Goal: Download file/media

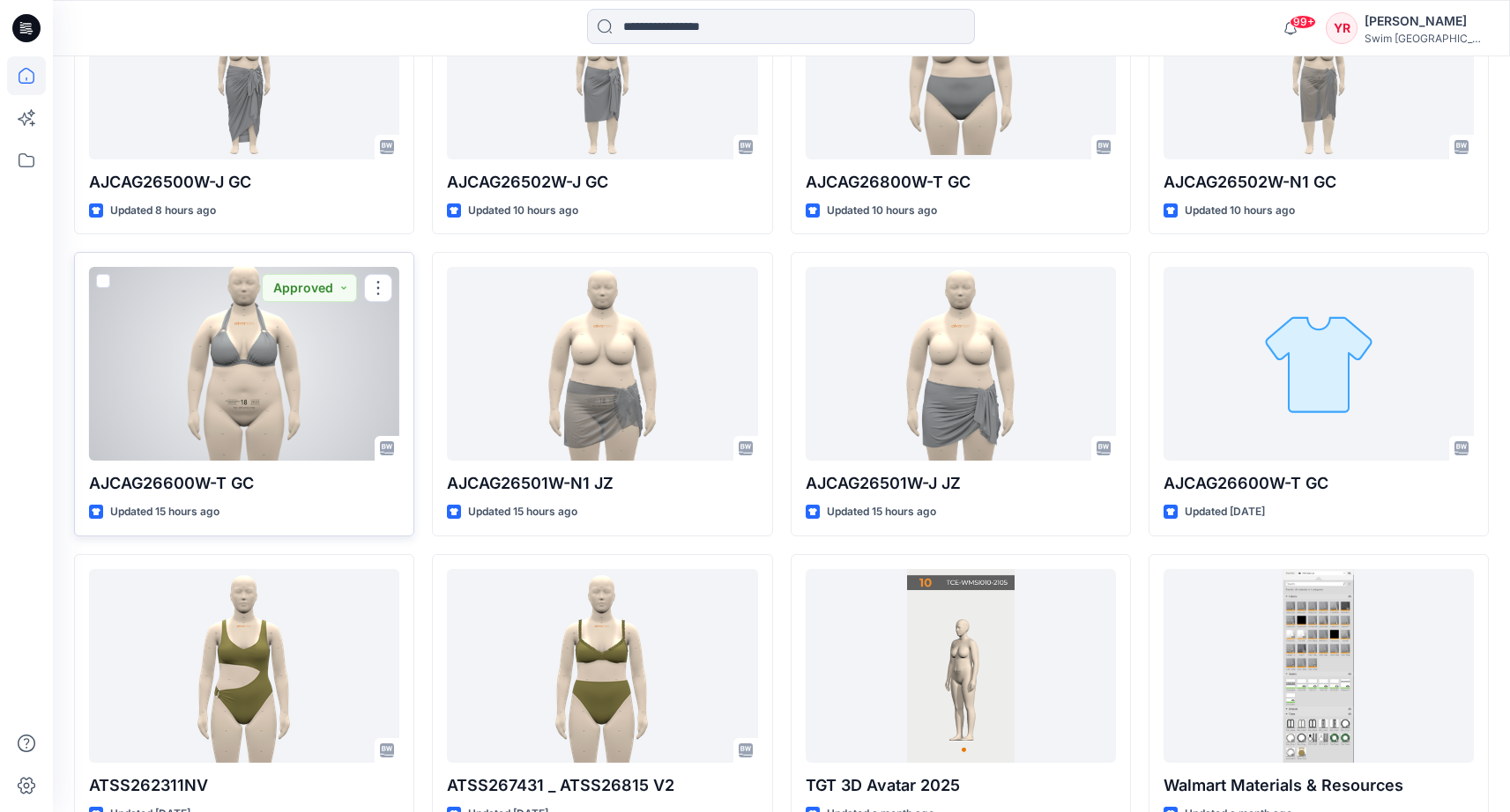
scroll to position [303, 0]
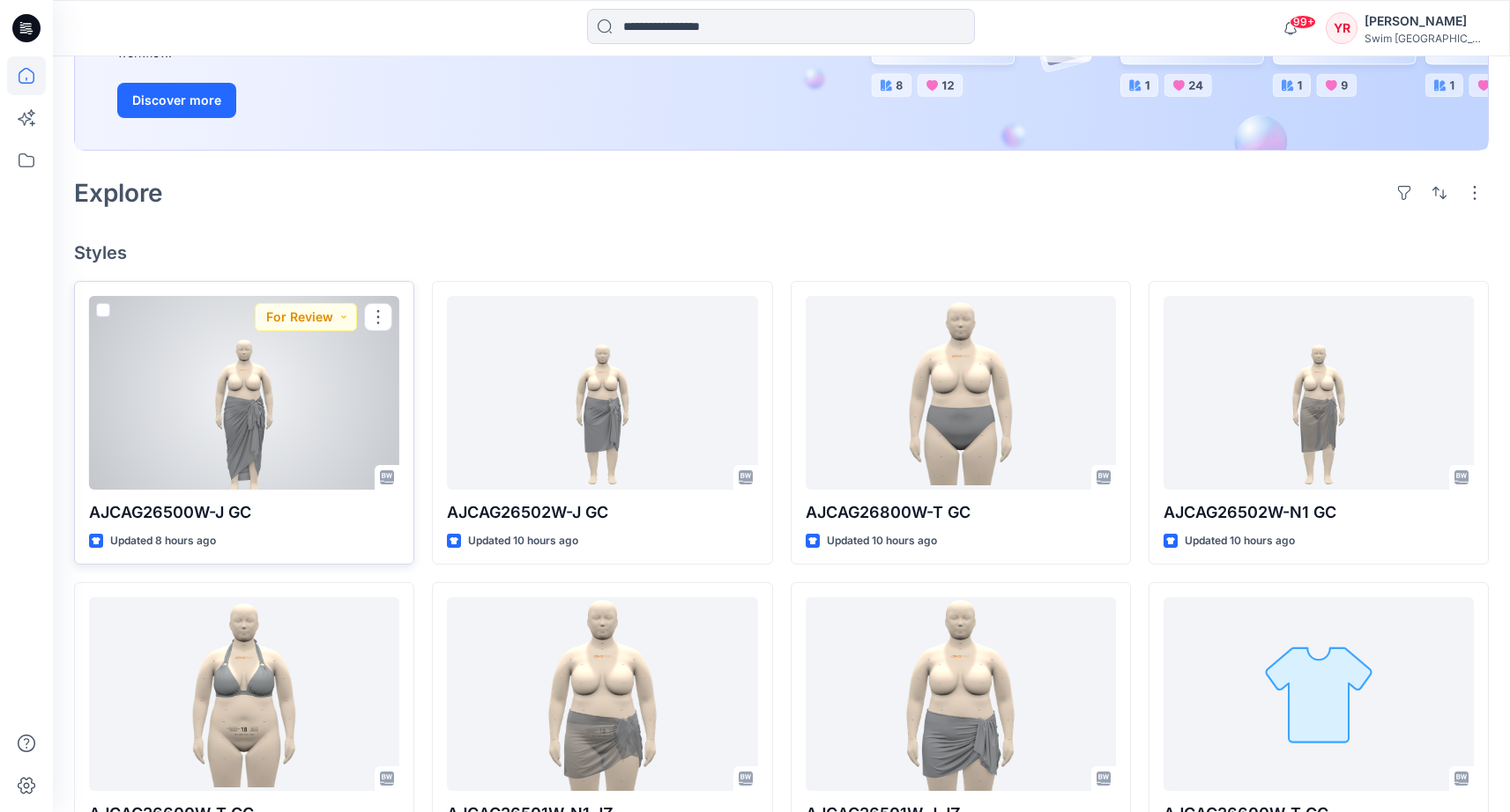
click at [219, 414] on div at bounding box center [244, 393] width 310 height 194
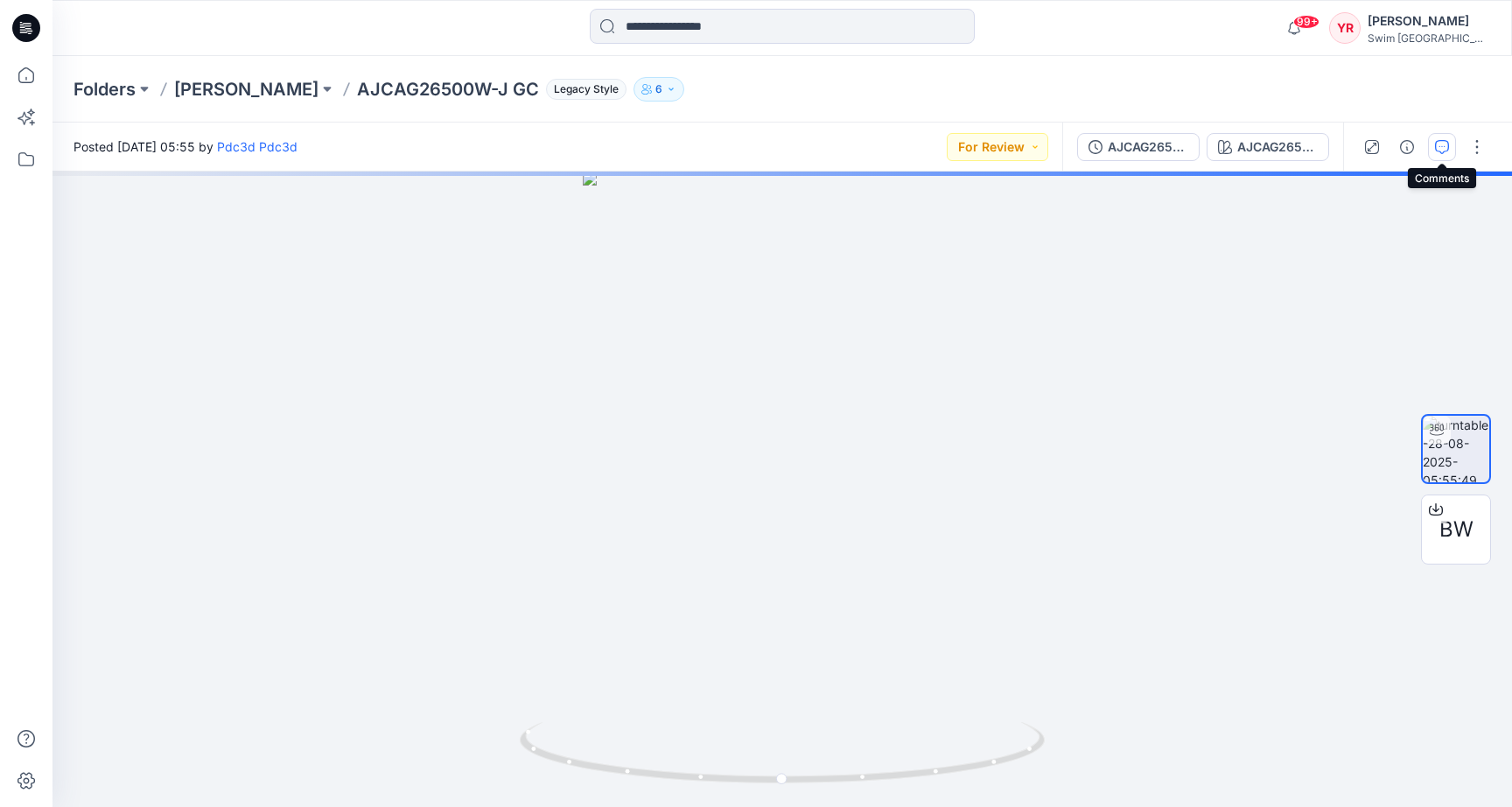
click at [1448, 144] on icon "button" at bounding box center [1442, 147] width 14 height 14
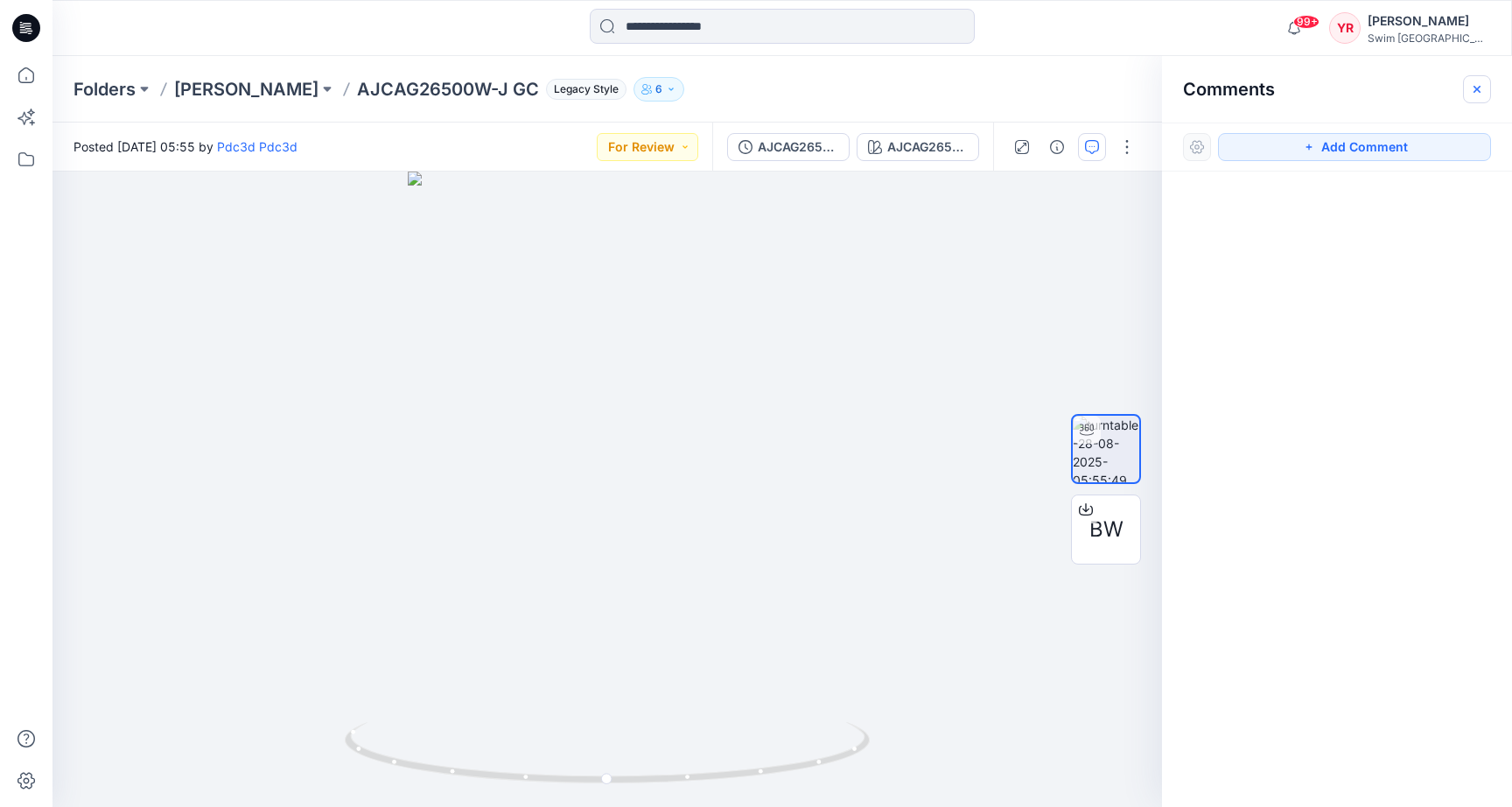
click at [1479, 85] on icon "button" at bounding box center [1478, 90] width 14 height 14
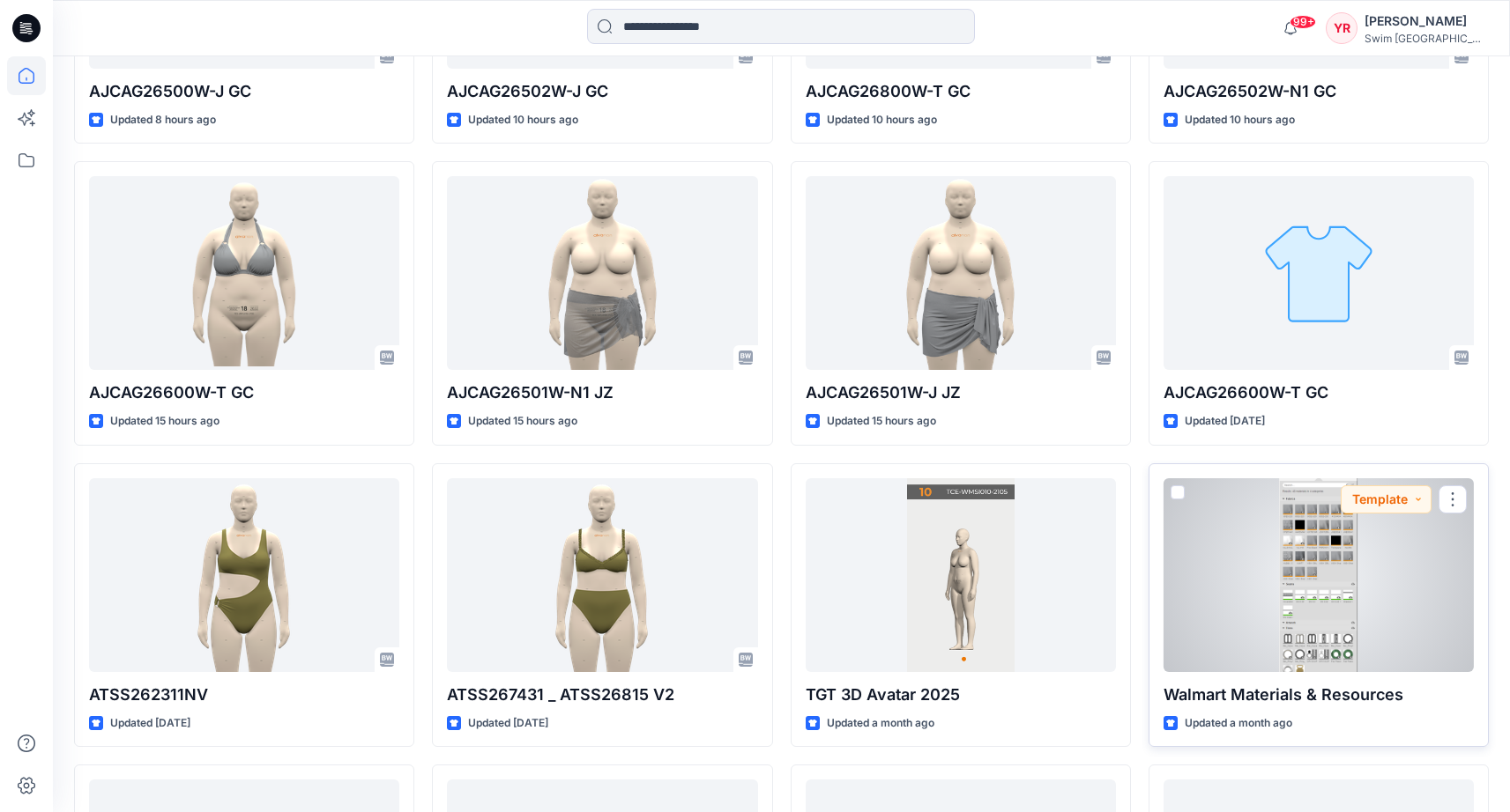
scroll to position [700, 0]
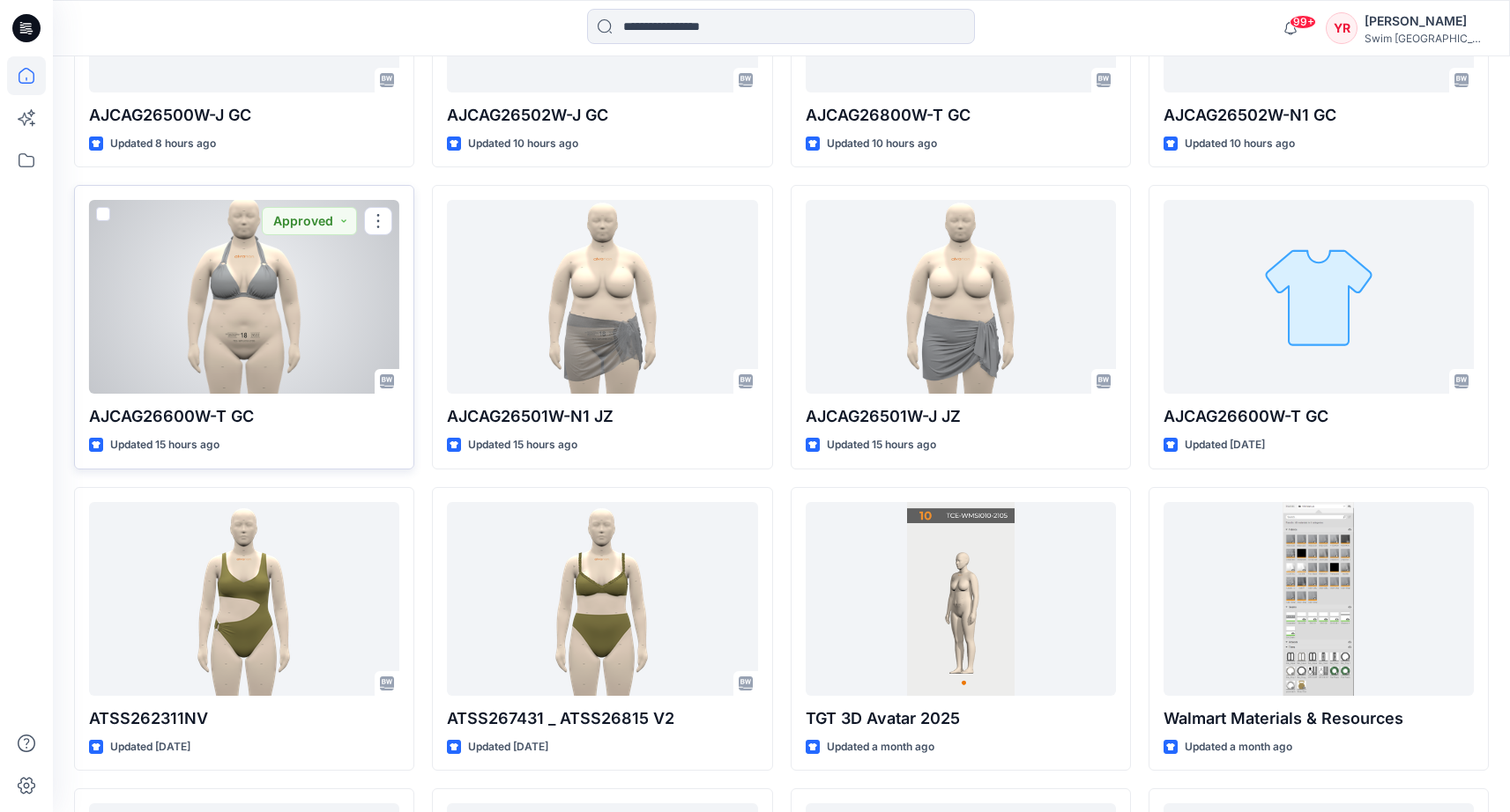
click at [229, 328] on div at bounding box center [244, 297] width 310 height 194
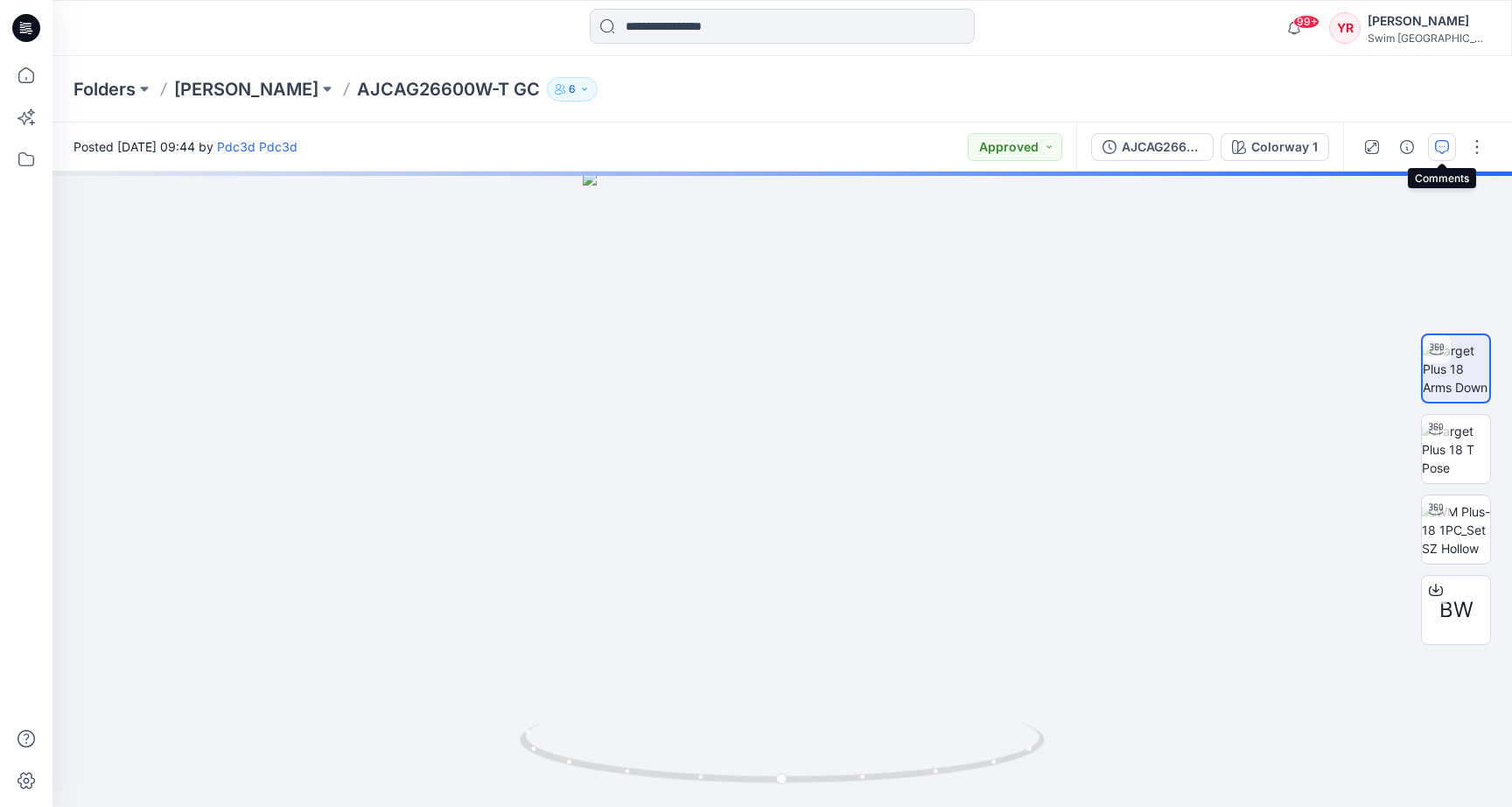
click at [1445, 151] on icon "button" at bounding box center [1442, 147] width 14 height 14
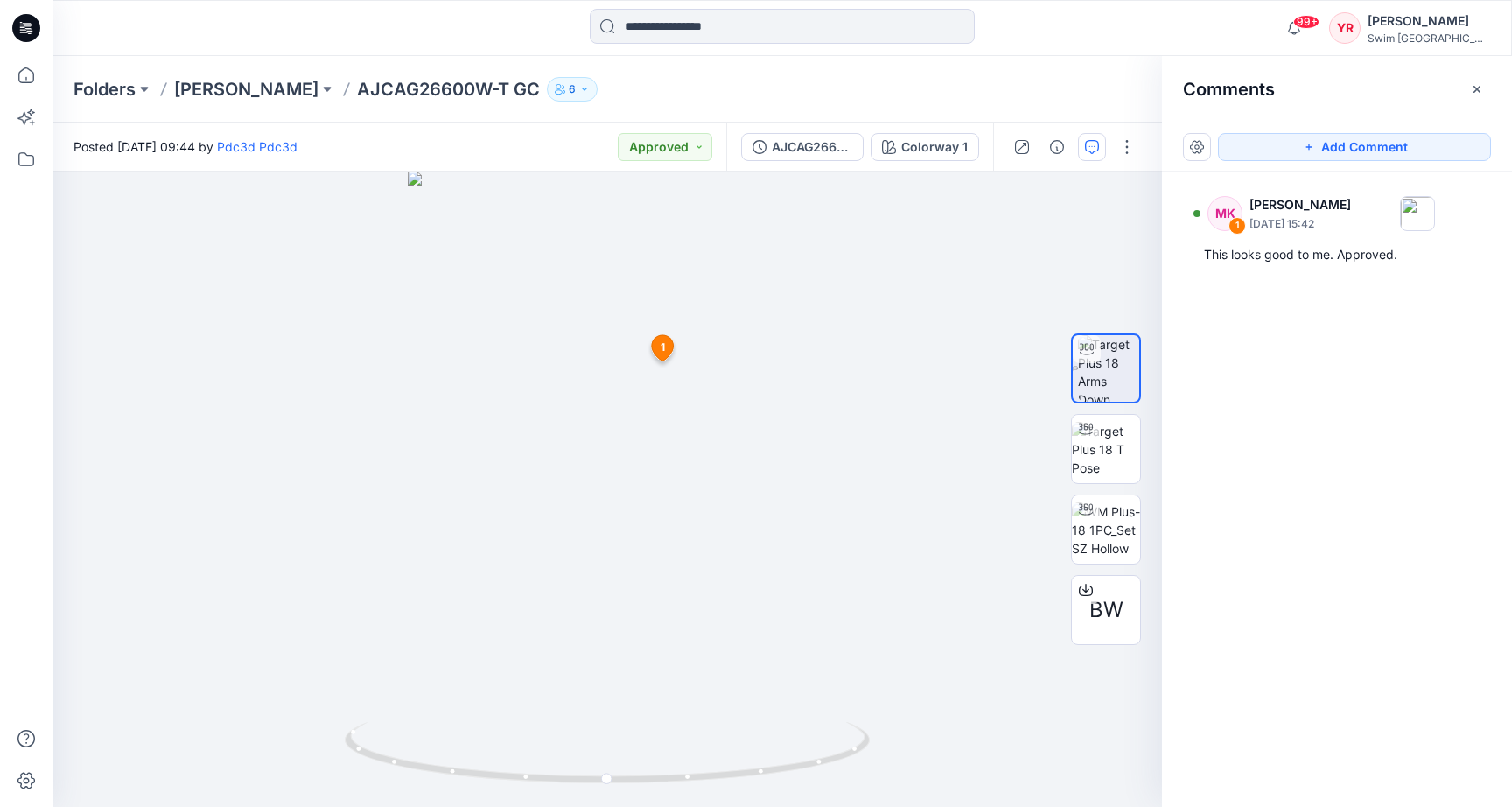
click at [852, 89] on div "Folders [PERSON_NAME] AJCAG26600W-T GC 6" at bounding box center [714, 89] width 1281 height 25
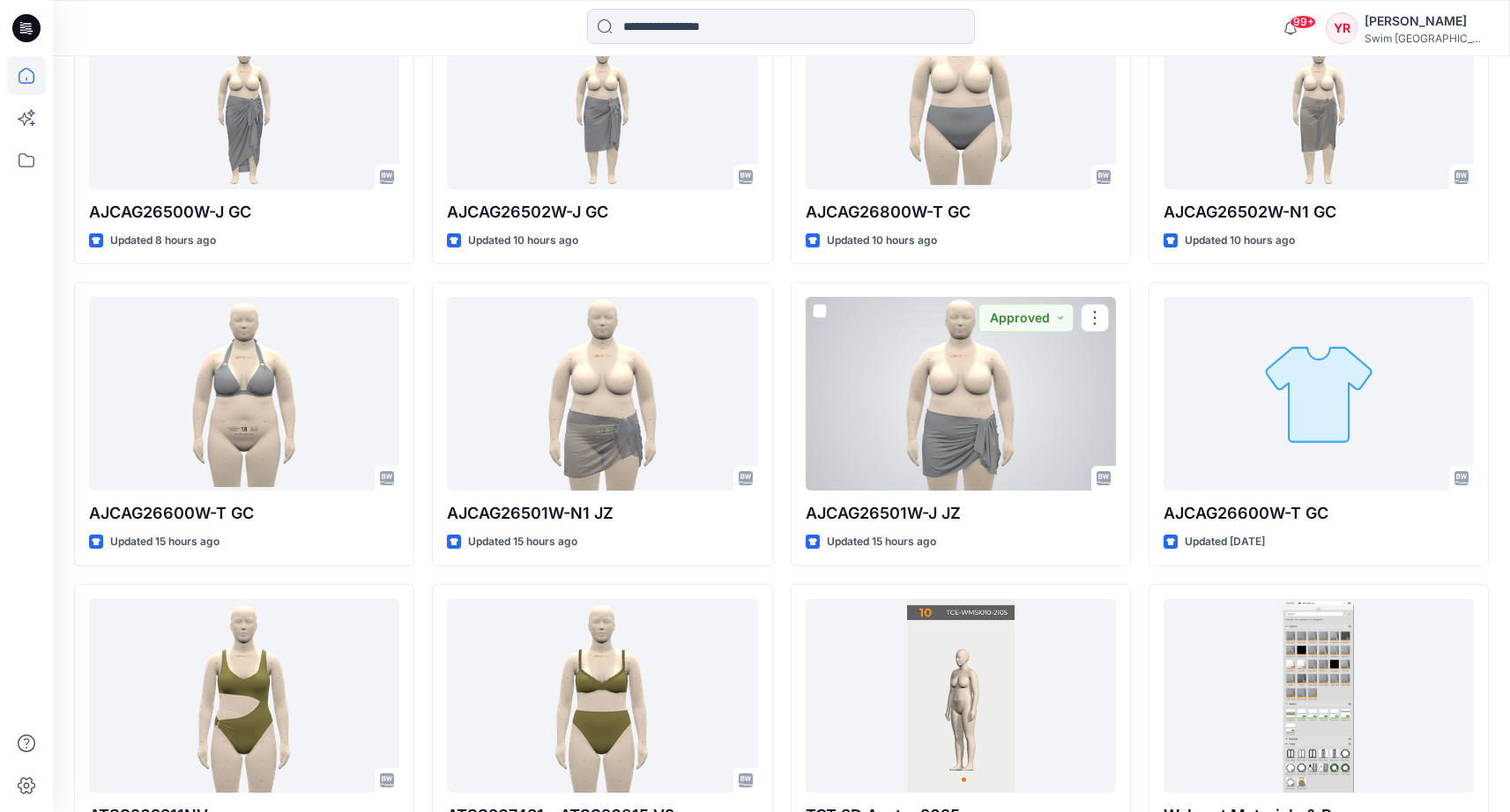
scroll to position [472, 0]
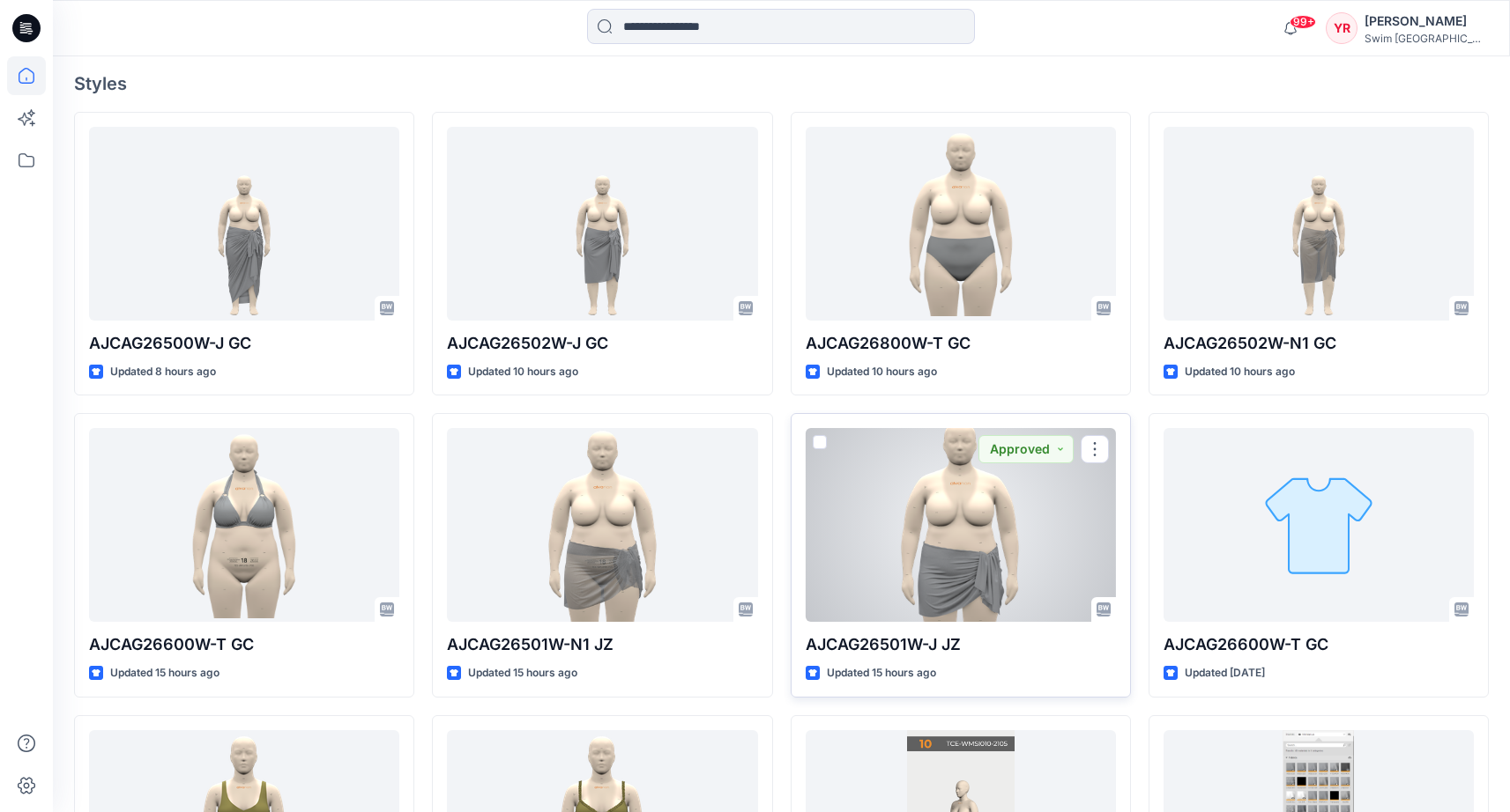
click at [987, 511] on div at bounding box center [960, 525] width 310 height 194
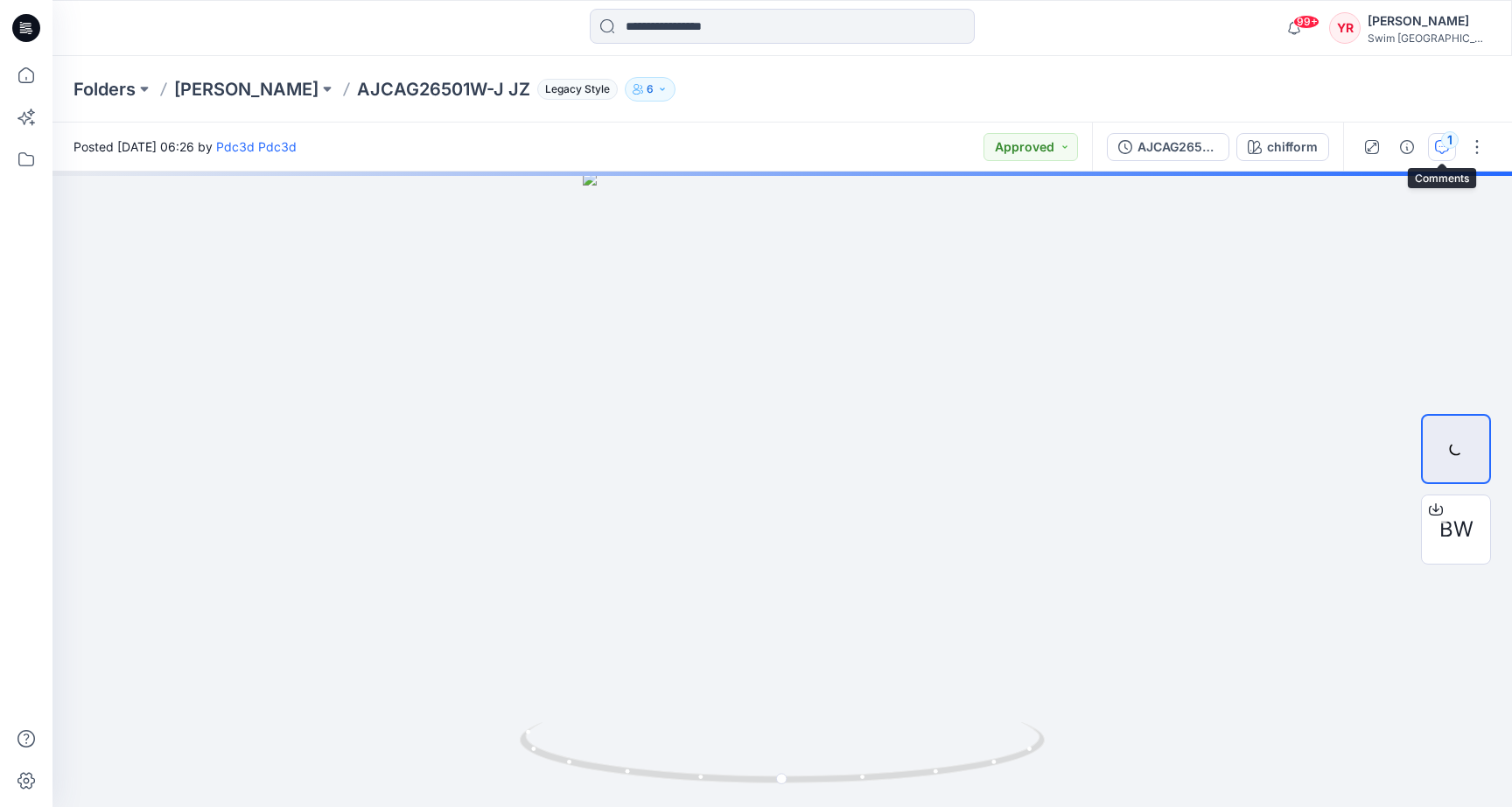
click at [1444, 150] on icon "button" at bounding box center [1442, 147] width 14 height 14
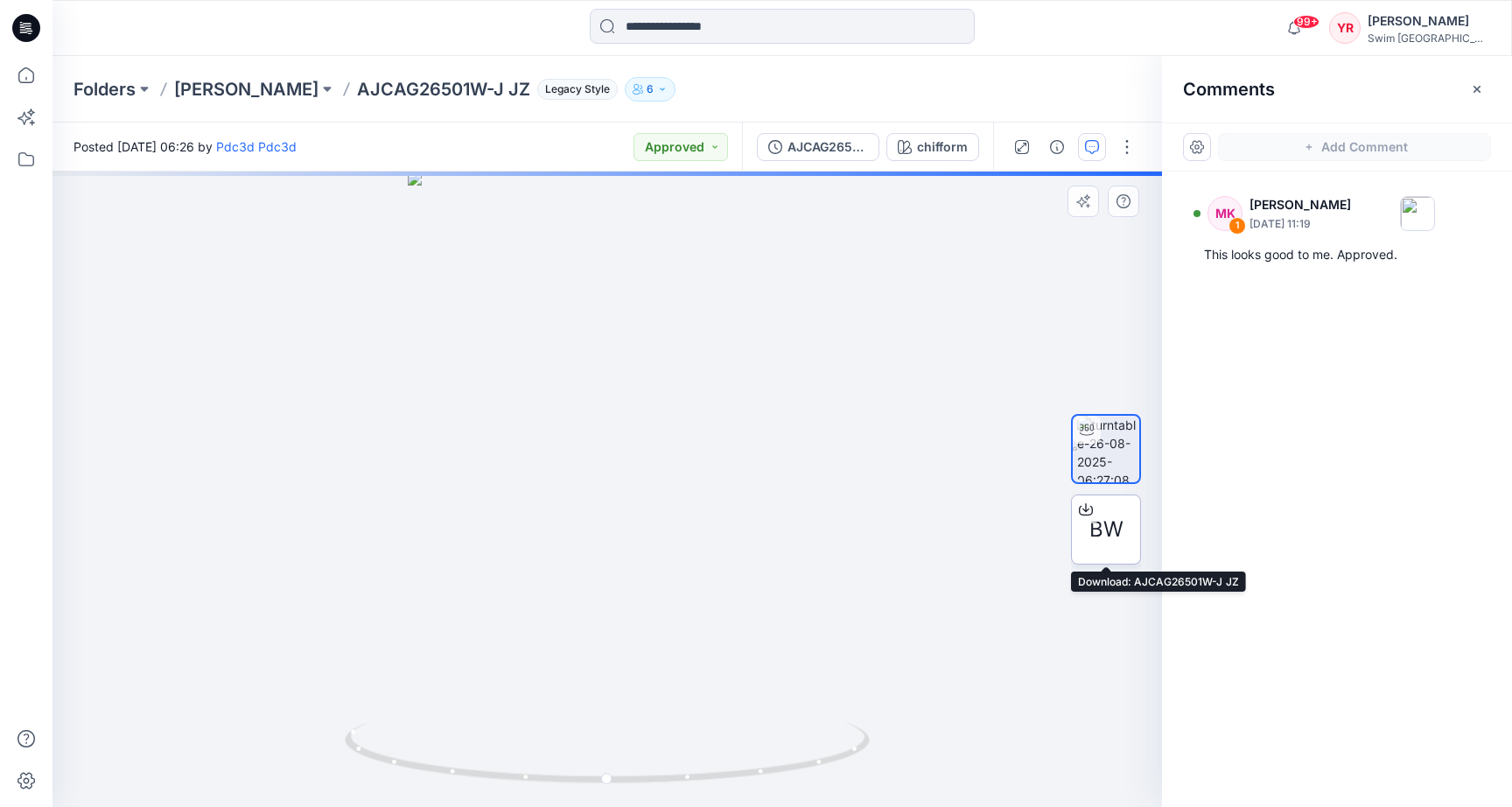
click at [1102, 551] on div "BW" at bounding box center [1106, 529] width 70 height 70
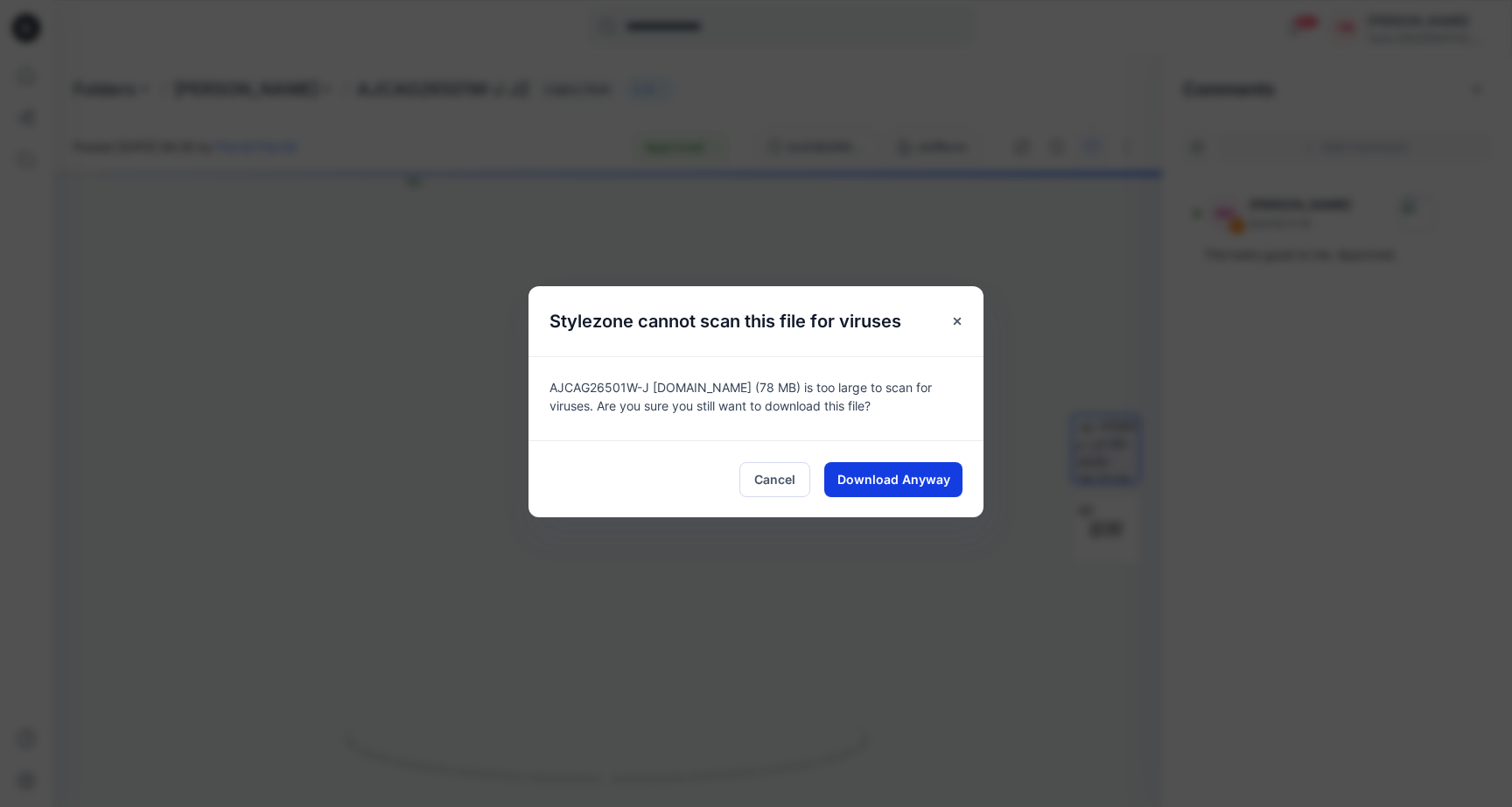
click at [866, 486] on span "Download Anyway" at bounding box center [893, 479] width 113 height 19
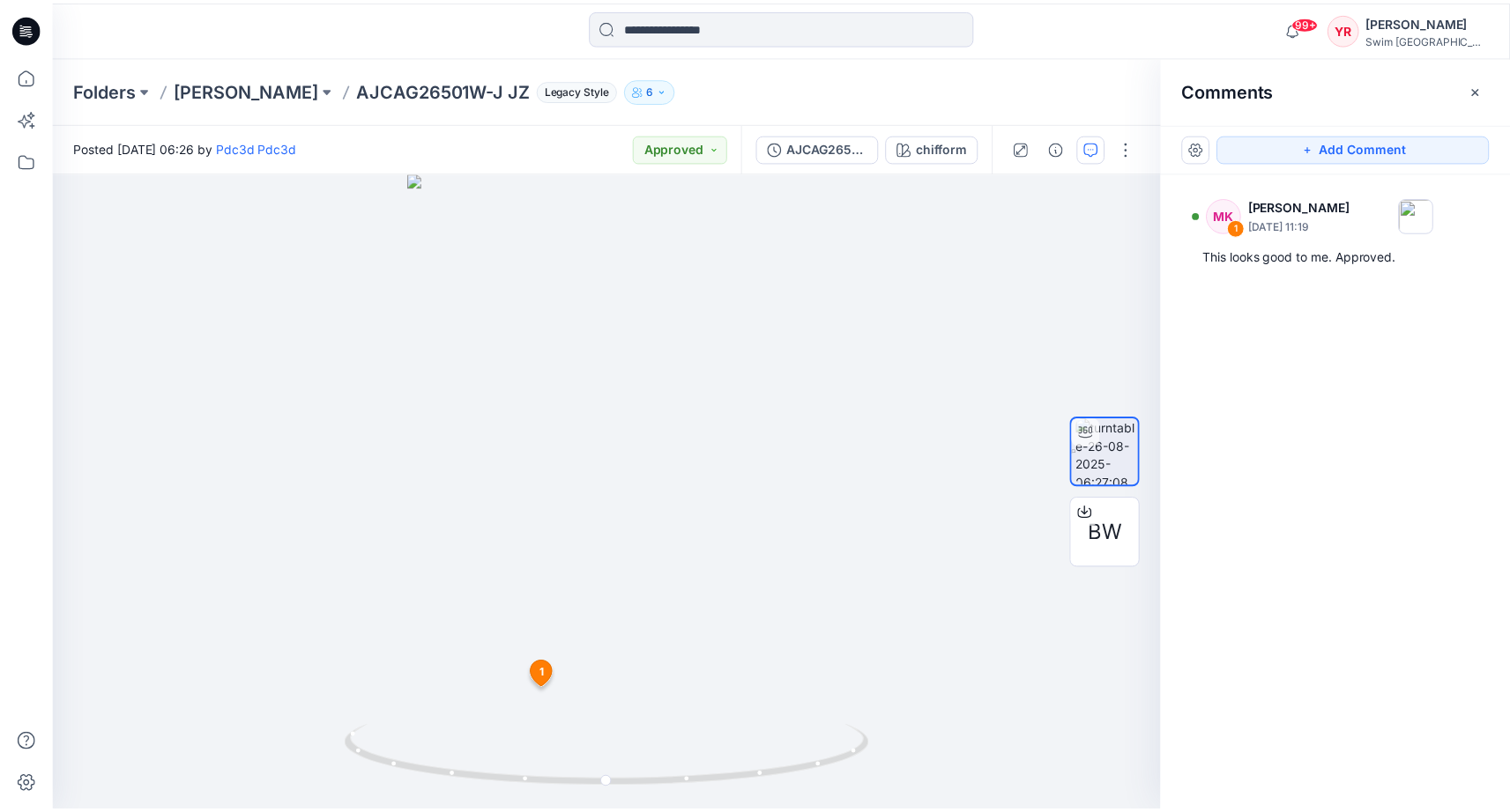
scroll to position [472, 0]
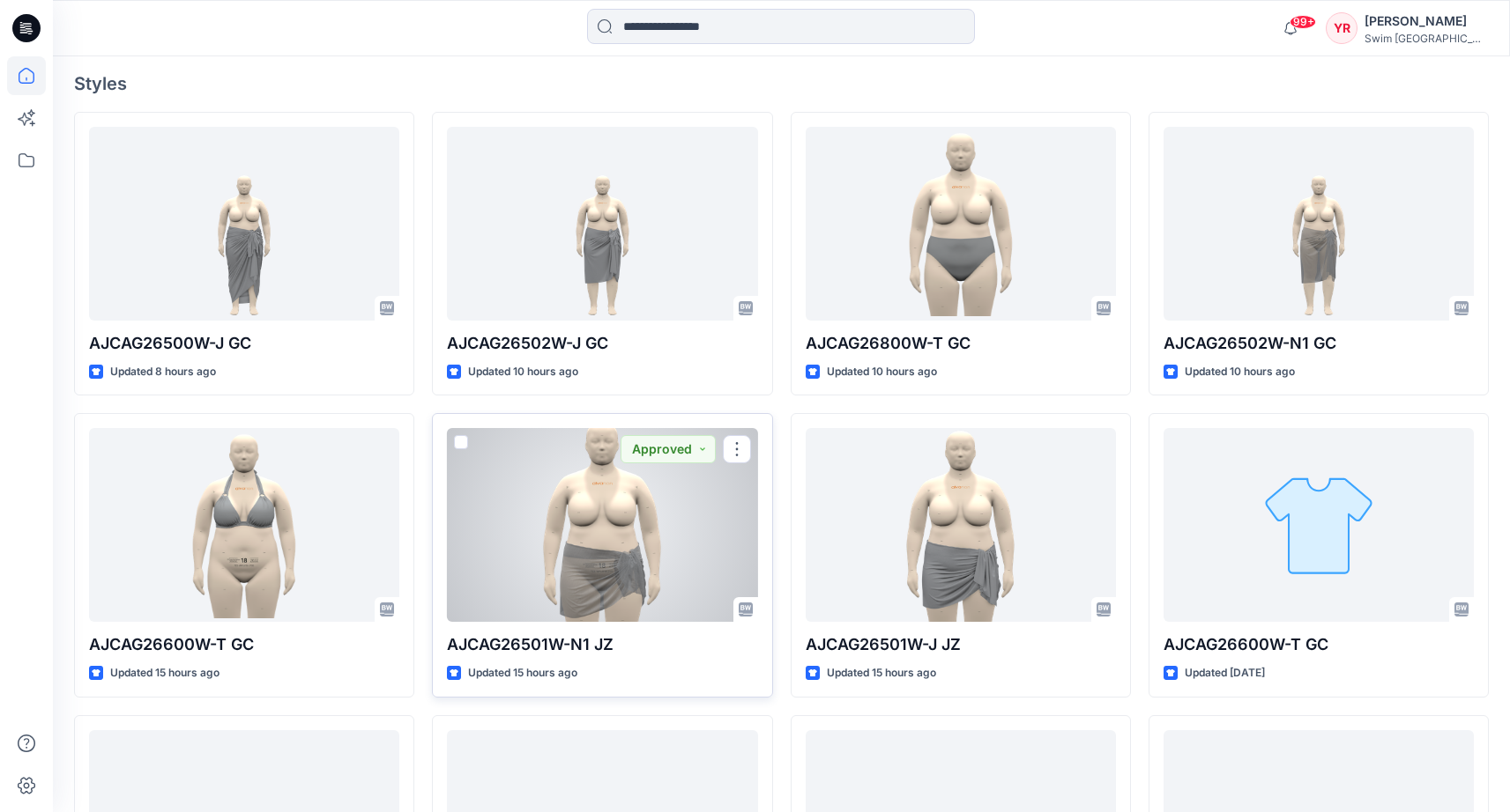
click at [637, 537] on div at bounding box center [601, 525] width 310 height 194
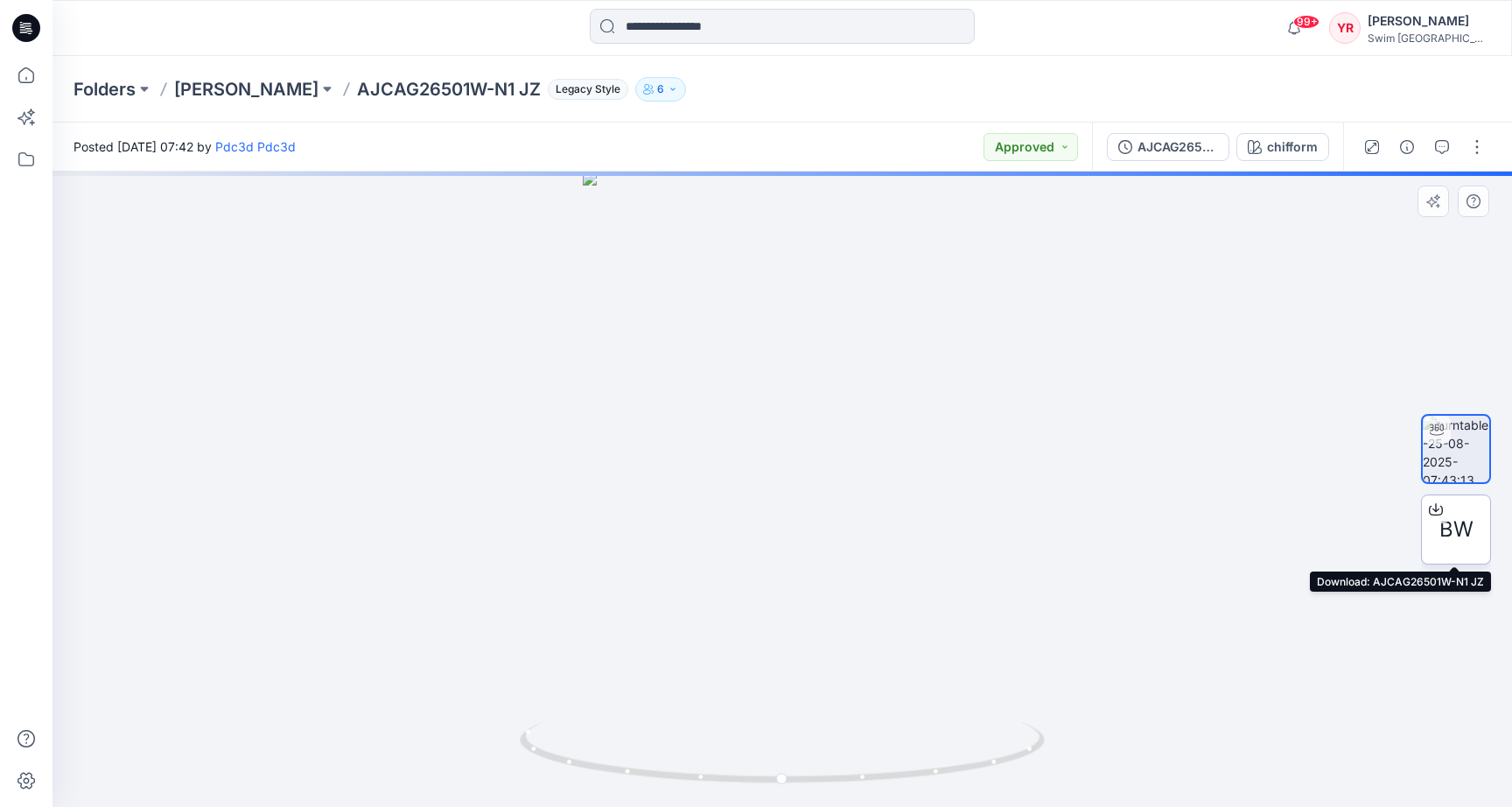
click at [1480, 543] on div "BW" at bounding box center [1456, 529] width 70 height 70
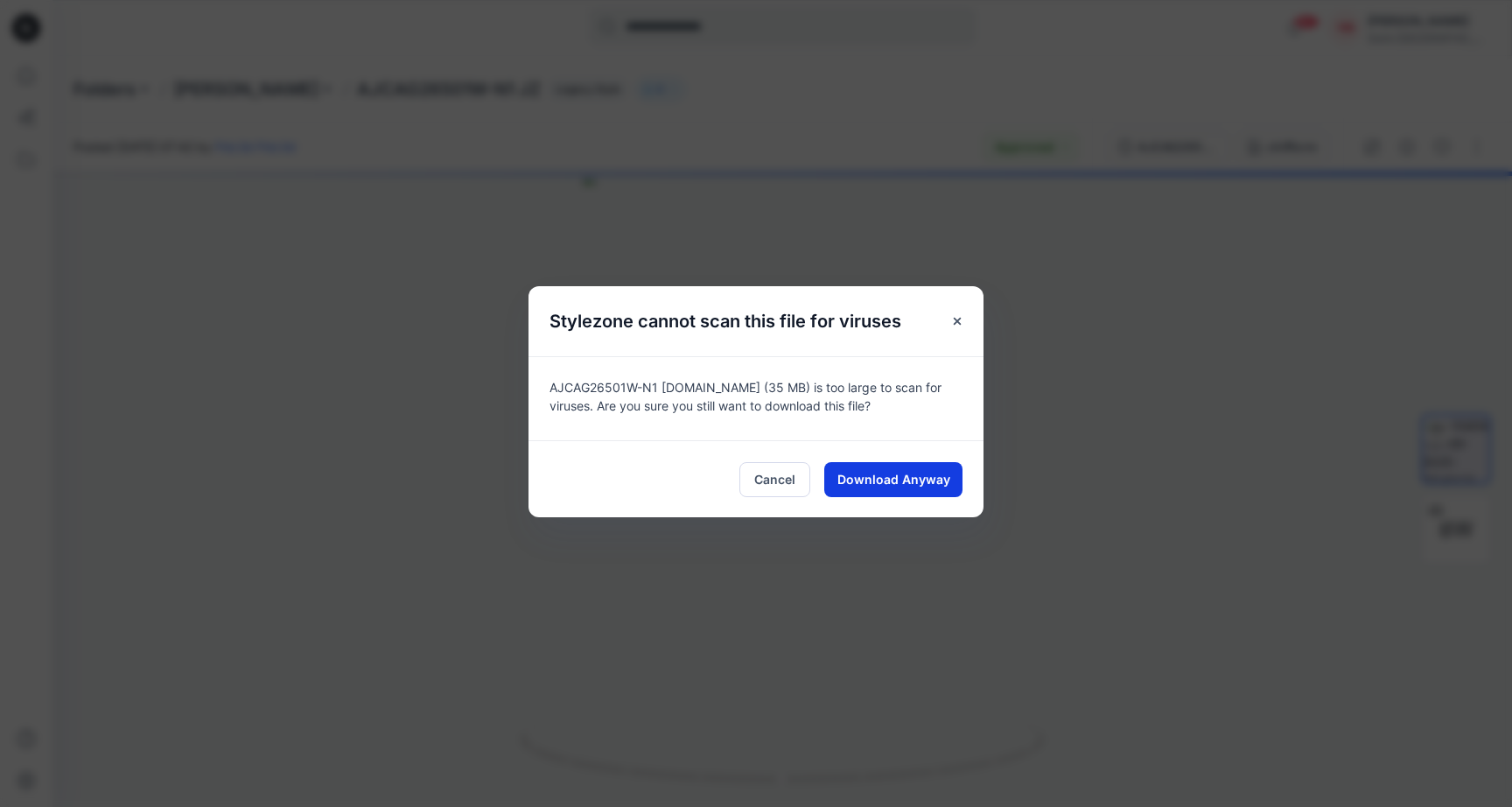
click at [864, 482] on span "Download Anyway" at bounding box center [893, 479] width 113 height 19
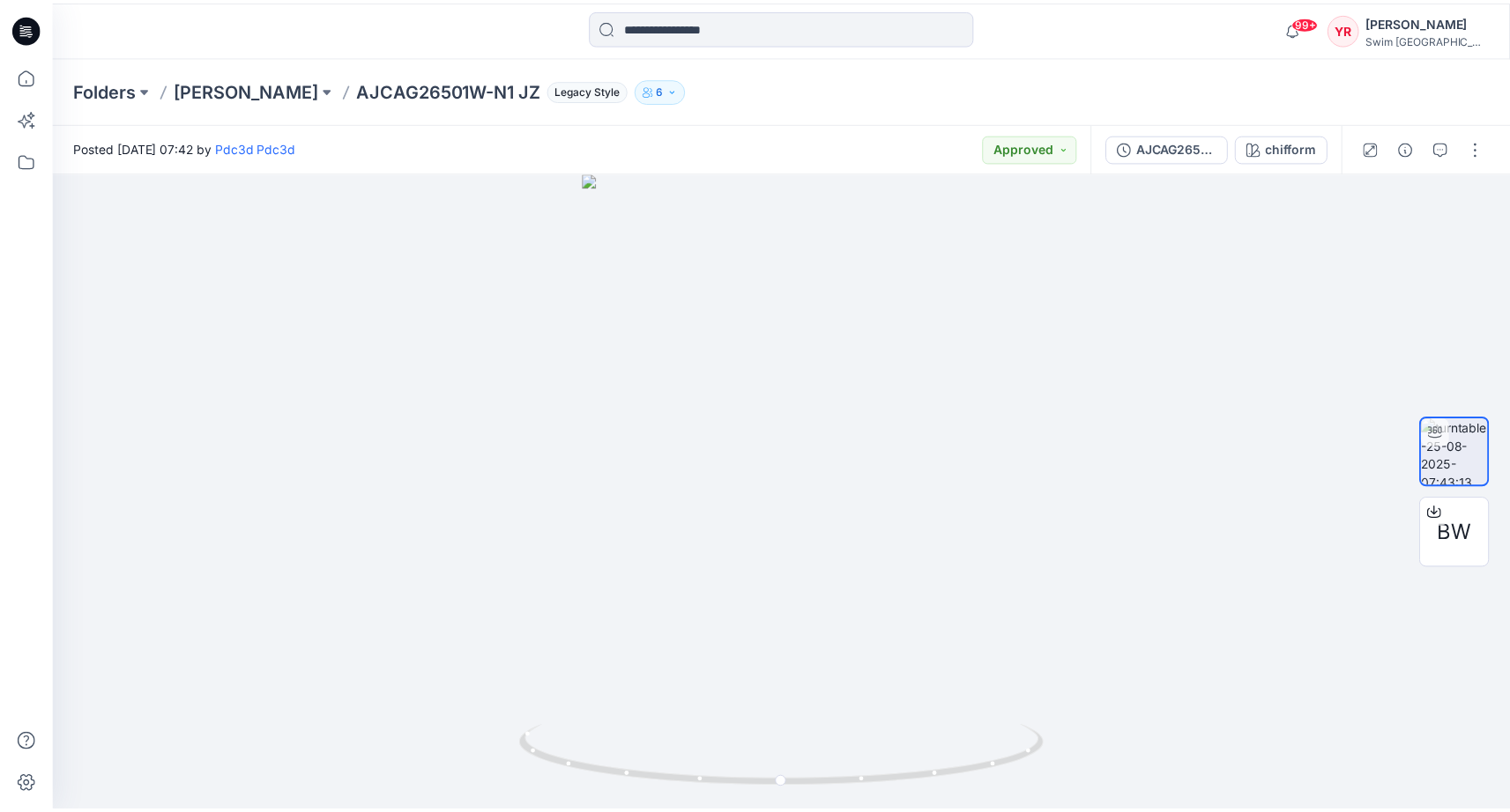
scroll to position [472, 0]
